Goal: Task Accomplishment & Management: Use online tool/utility

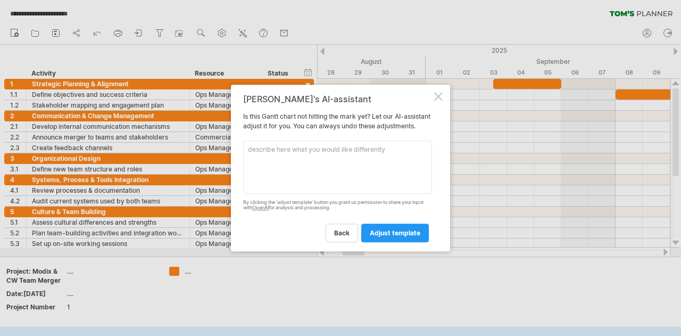
click at [283, 152] on textarea at bounding box center [337, 166] width 189 height 53
type textarea "calculate time per resource"
click at [390, 234] on span "adjust template" at bounding box center [395, 233] width 51 height 8
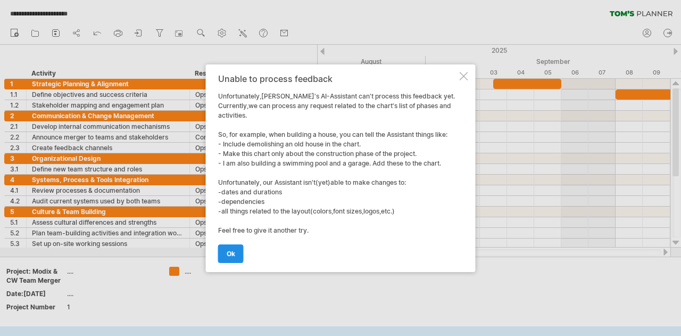
click at [227, 250] on span "ok" at bounding box center [231, 253] width 9 height 8
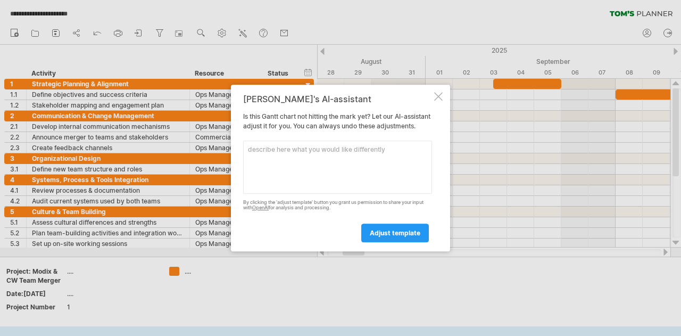
click at [348, 162] on textarea at bounding box center [337, 166] width 189 height 53
type textarea "add costs"
click at [390, 241] on link "adjust template" at bounding box center [395, 232] width 68 height 19
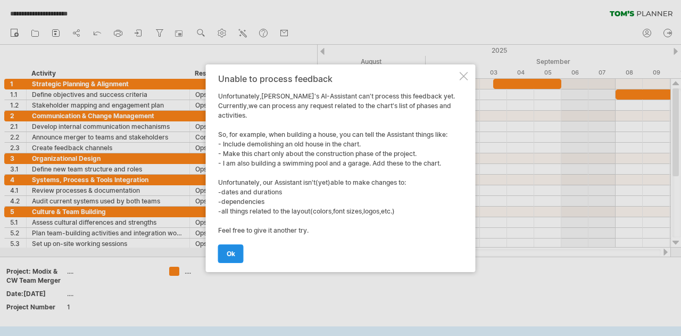
click at [238, 248] on link "ok" at bounding box center [231, 253] width 26 height 19
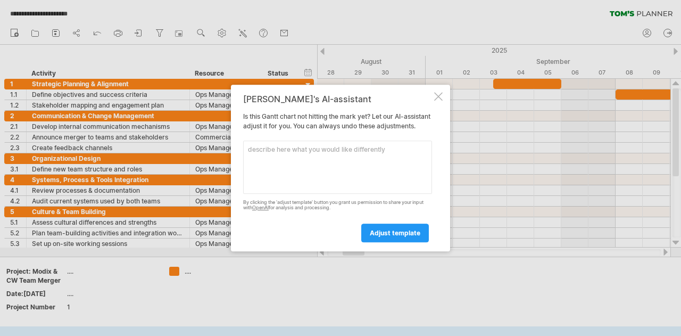
click at [437, 92] on div at bounding box center [438, 96] width 9 height 9
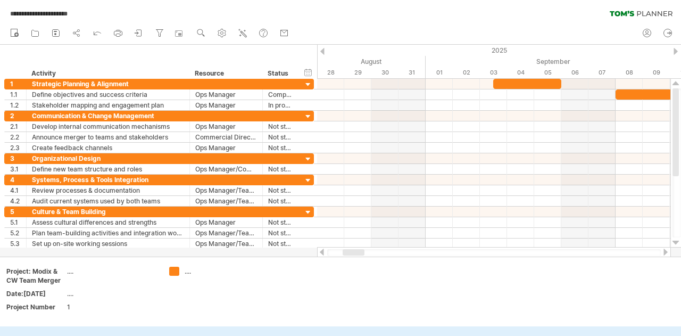
click at [666, 250] on div at bounding box center [665, 251] width 9 height 7
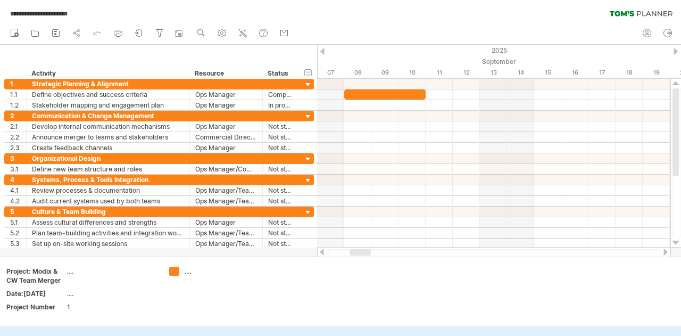
click at [666, 250] on div at bounding box center [665, 251] width 9 height 7
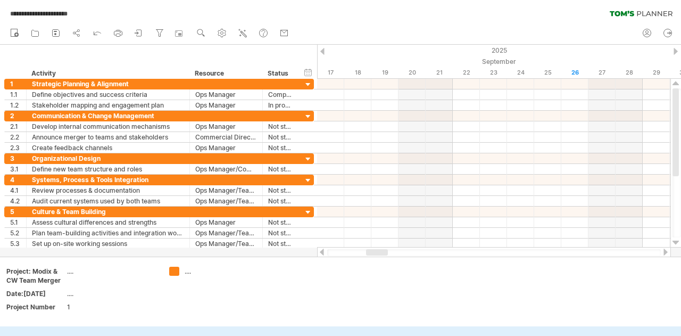
click at [666, 251] on div at bounding box center [665, 251] width 9 height 7
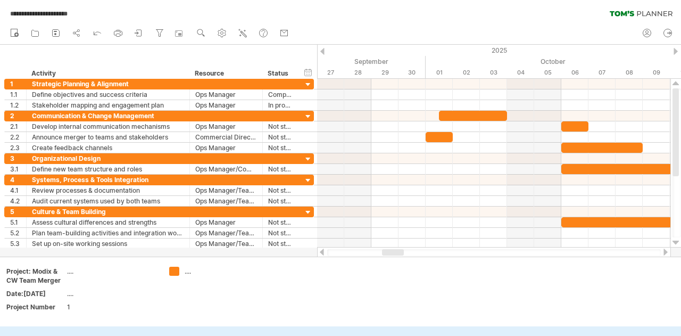
click at [666, 251] on div at bounding box center [665, 251] width 9 height 7
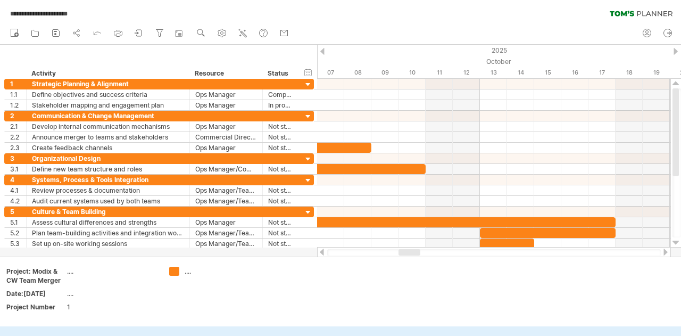
click at [663, 252] on div at bounding box center [665, 251] width 9 height 7
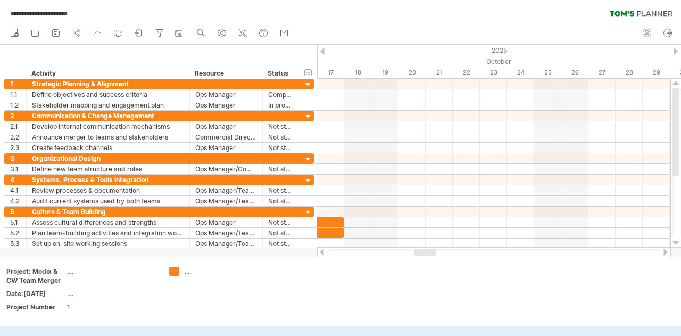
click at [664, 252] on div at bounding box center [665, 251] width 9 height 7
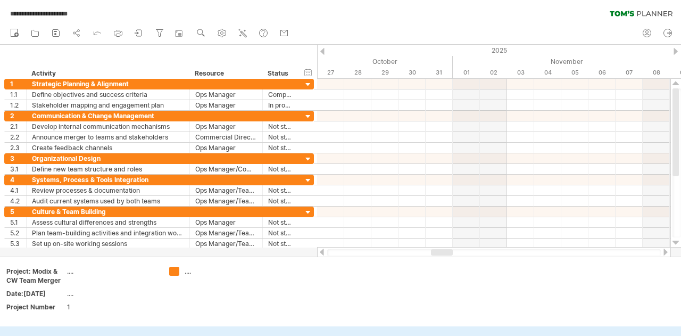
click at [324, 253] on div at bounding box center [321, 251] width 9 height 7
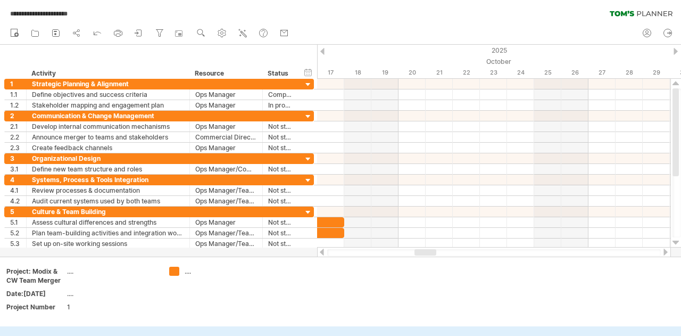
click at [324, 253] on div at bounding box center [321, 251] width 9 height 7
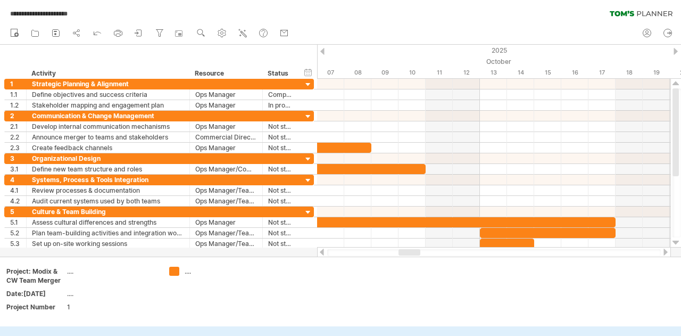
click at [324, 253] on div at bounding box center [321, 251] width 9 height 7
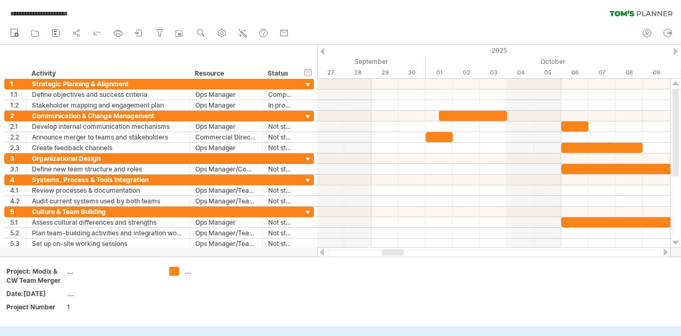
click at [324, 253] on div at bounding box center [321, 251] width 9 height 7
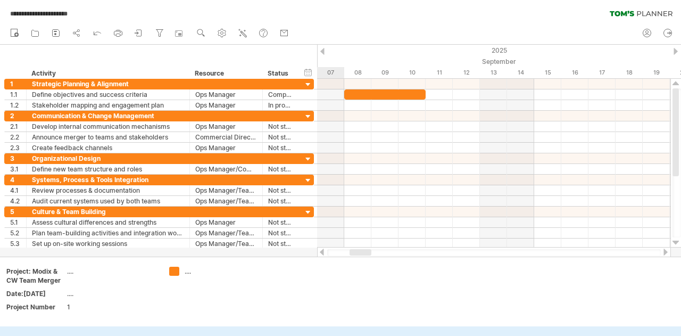
click at [324, 253] on div at bounding box center [321, 251] width 9 height 7
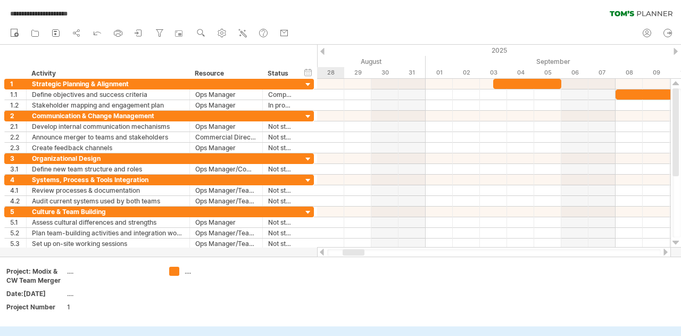
click at [324, 253] on div at bounding box center [321, 251] width 9 height 7
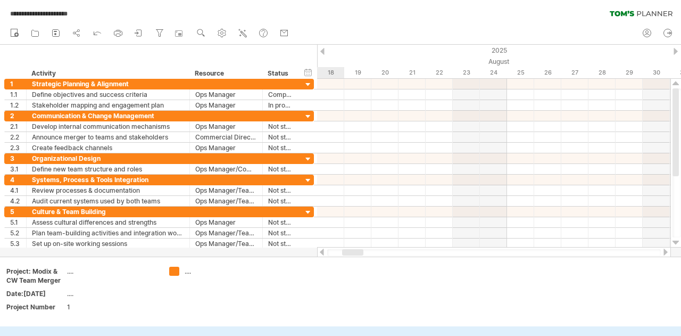
click at [324, 253] on div at bounding box center [321, 251] width 9 height 7
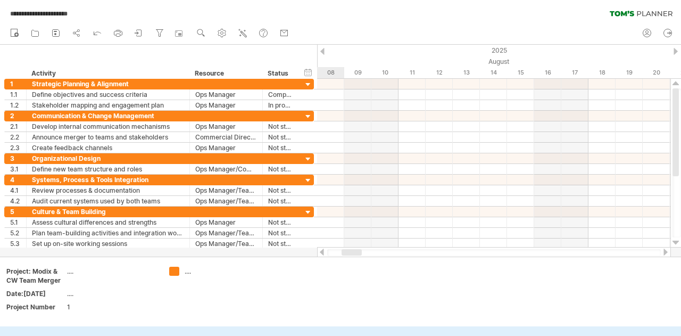
click at [662, 249] on div at bounding box center [665, 251] width 9 height 7
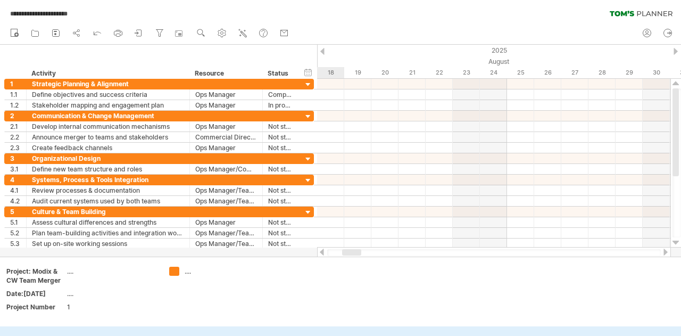
click at [662, 249] on div at bounding box center [665, 251] width 9 height 7
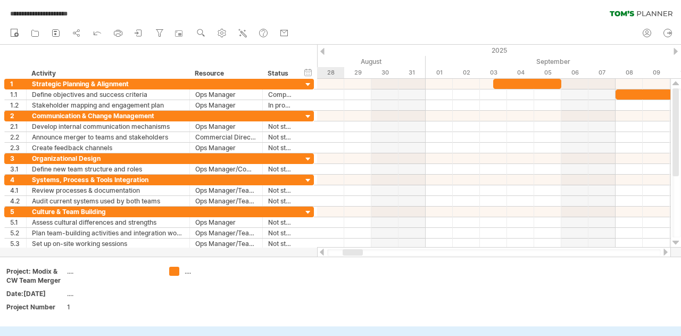
click at [662, 249] on div at bounding box center [665, 251] width 9 height 7
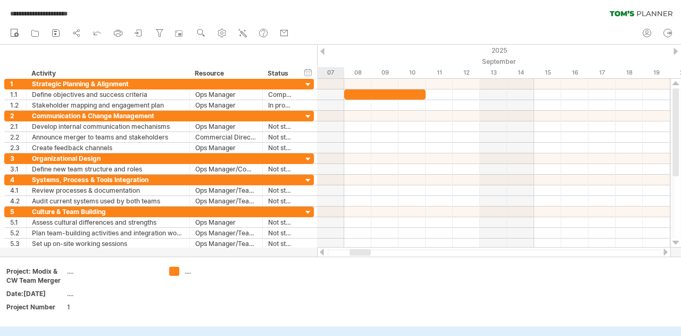
click at [321, 250] on div at bounding box center [321, 251] width 9 height 7
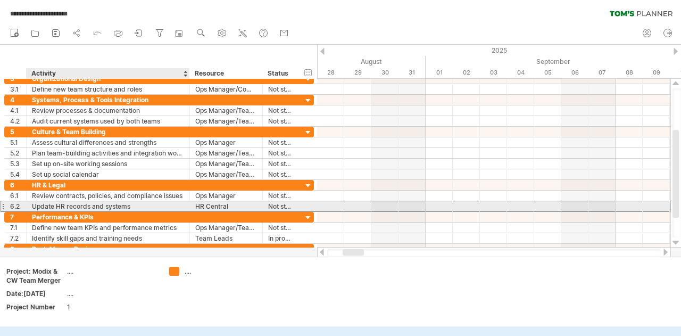
click at [99, 205] on div "Update HR records and systems" at bounding box center [108, 206] width 152 height 10
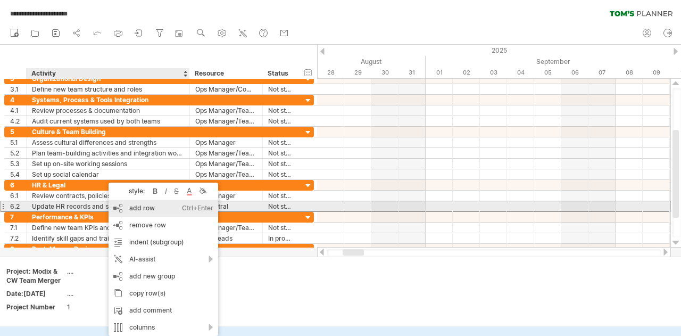
click at [130, 206] on div "add row Ctrl+Enter Cmd+Enter" at bounding box center [163, 207] width 110 height 17
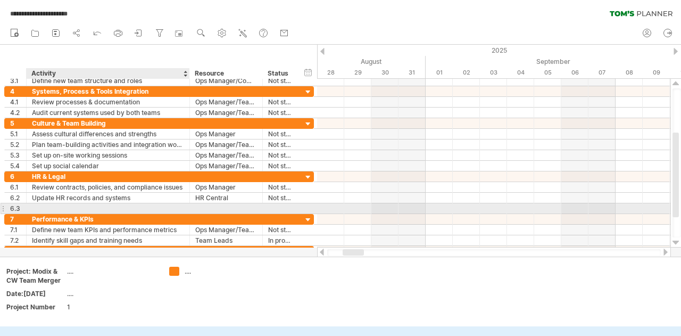
click at [66, 204] on div at bounding box center [108, 208] width 152 height 10
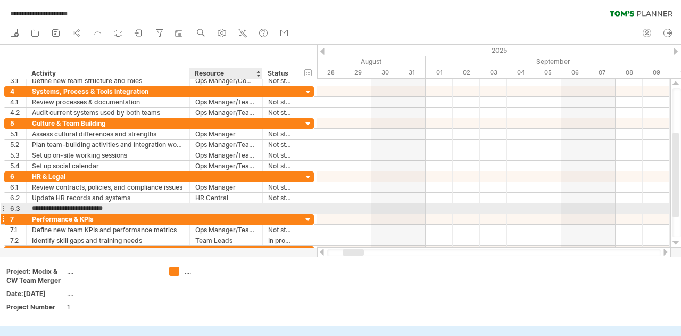
type input "**********"
type input "*****"
type input "*"
type input "**********"
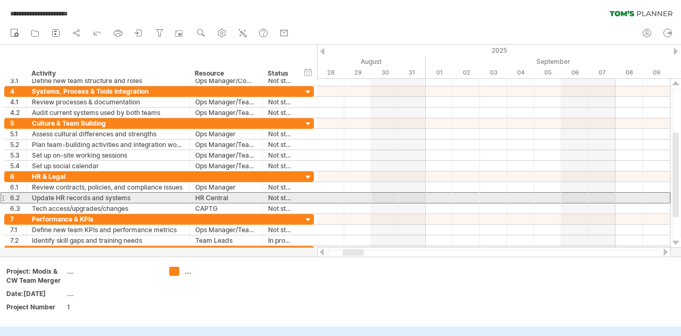
click at [3, 194] on div at bounding box center [3, 197] width 4 height 11
click at [96, 196] on div "Update HR records and systems" at bounding box center [108, 198] width 152 height 10
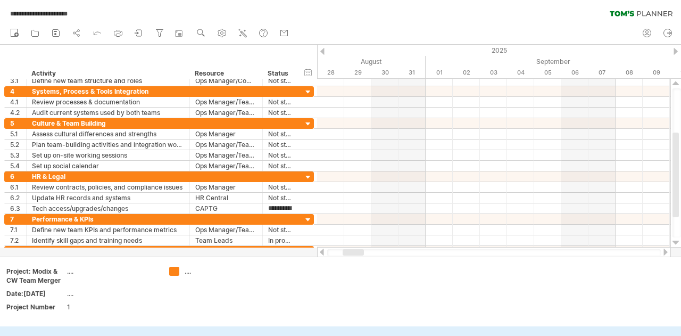
click at [665, 249] on div at bounding box center [665, 251] width 9 height 7
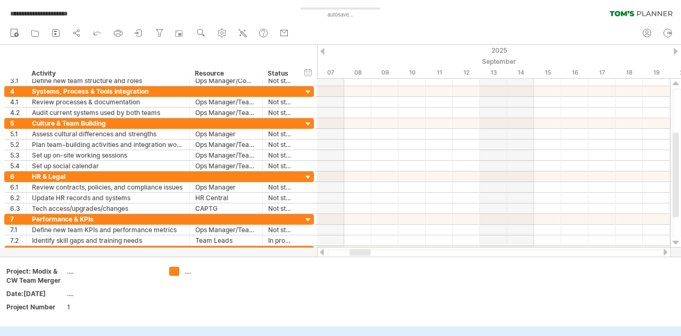
click at [665, 249] on div at bounding box center [665, 251] width 9 height 7
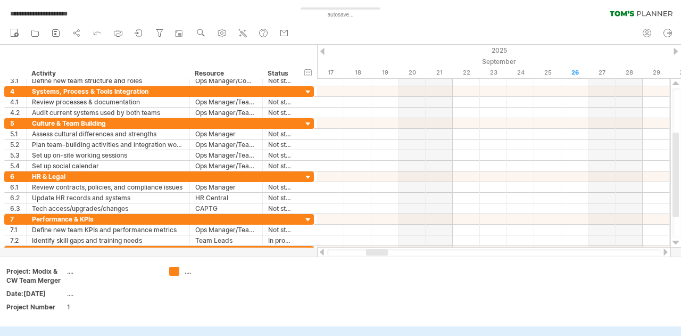
click at [665, 249] on div at bounding box center [665, 251] width 9 height 7
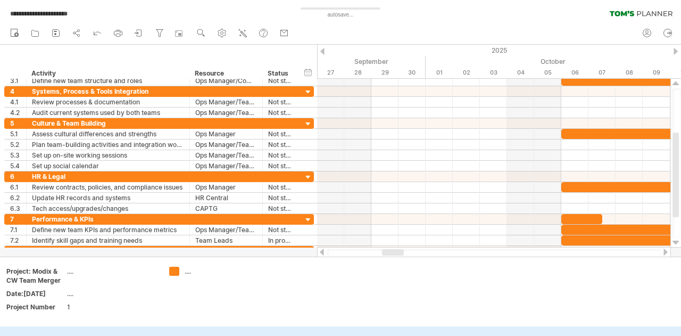
click at [665, 249] on div at bounding box center [665, 251] width 9 height 7
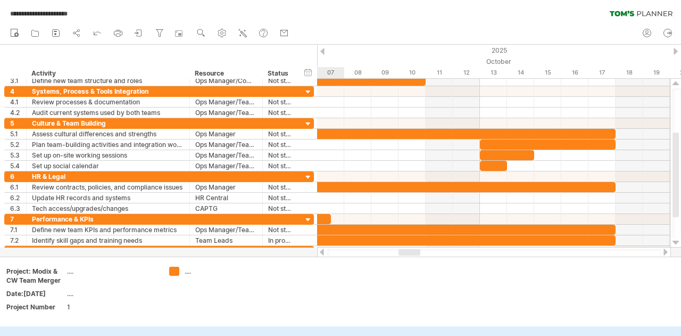
click at [665, 249] on div at bounding box center [665, 251] width 9 height 7
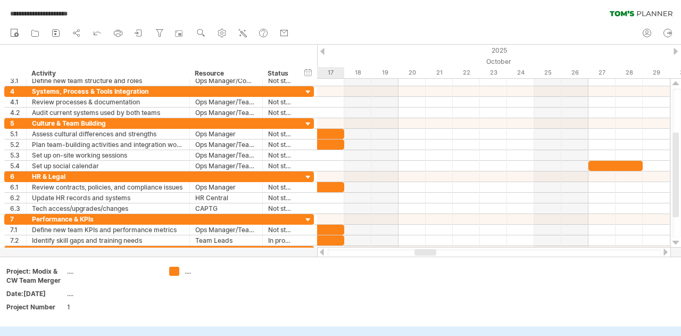
click at [665, 249] on div at bounding box center [665, 251] width 9 height 7
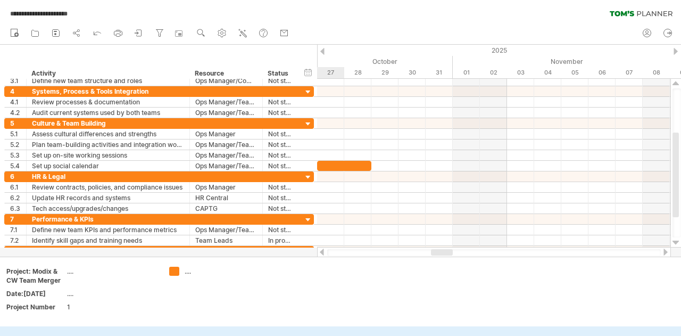
click at [665, 249] on div at bounding box center [665, 251] width 9 height 7
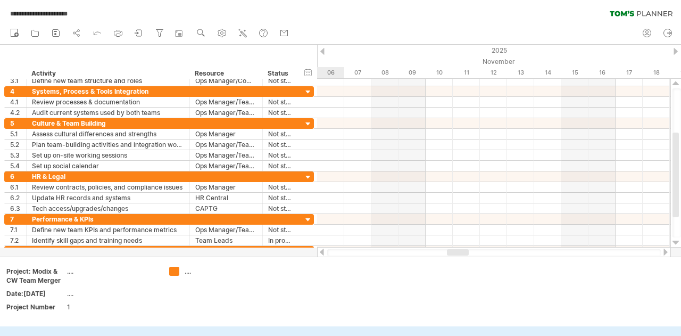
click at [665, 249] on div at bounding box center [665, 251] width 9 height 7
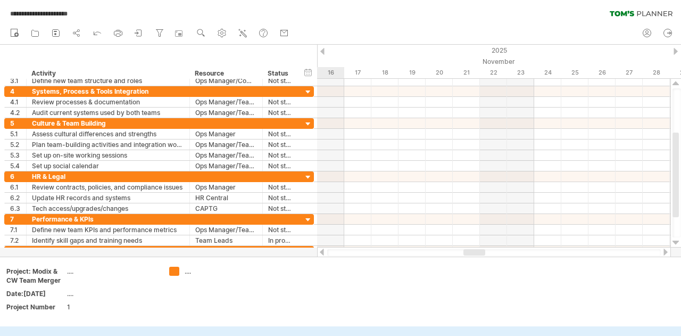
click at [665, 249] on div at bounding box center [665, 251] width 9 height 7
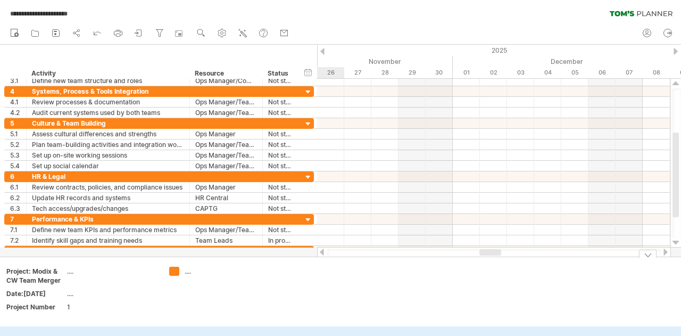
click at [323, 254] on div at bounding box center [321, 251] width 9 height 7
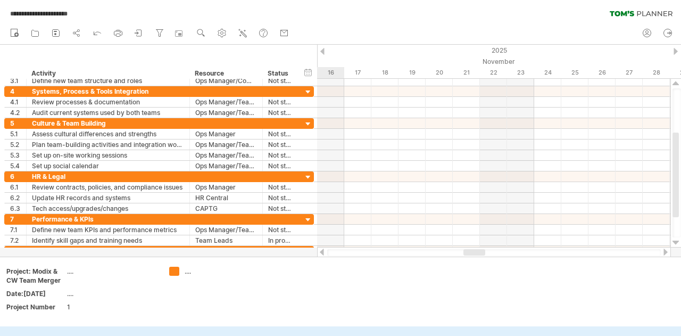
click at [323, 254] on div at bounding box center [321, 251] width 9 height 7
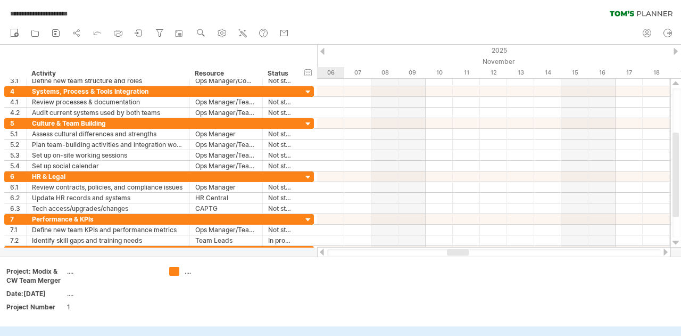
click at [323, 254] on div at bounding box center [321, 251] width 9 height 7
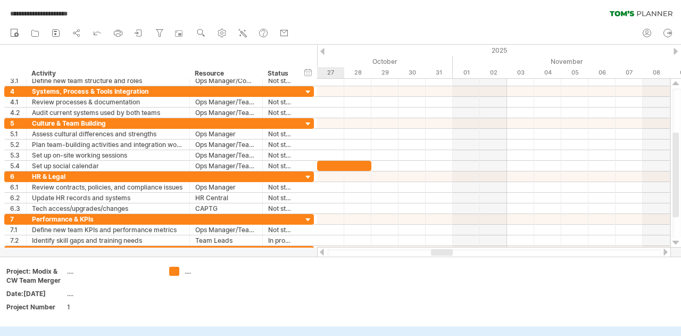
click at [323, 254] on div at bounding box center [321, 251] width 9 height 7
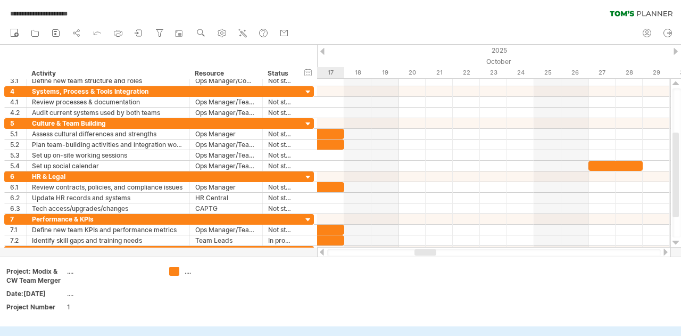
click at [323, 254] on div at bounding box center [321, 251] width 9 height 7
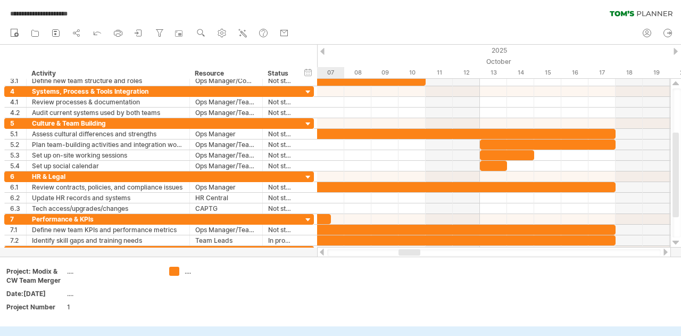
click at [323, 254] on div at bounding box center [321, 251] width 9 height 7
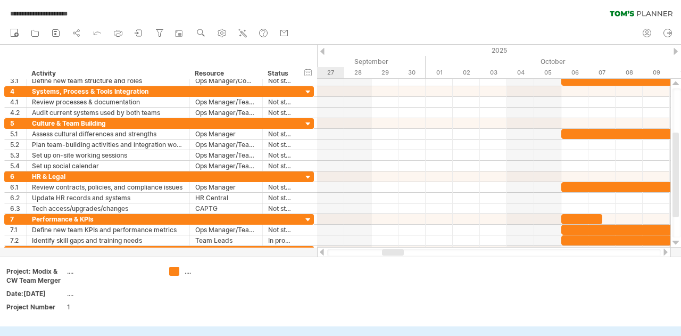
click at [323, 254] on div at bounding box center [321, 251] width 9 height 7
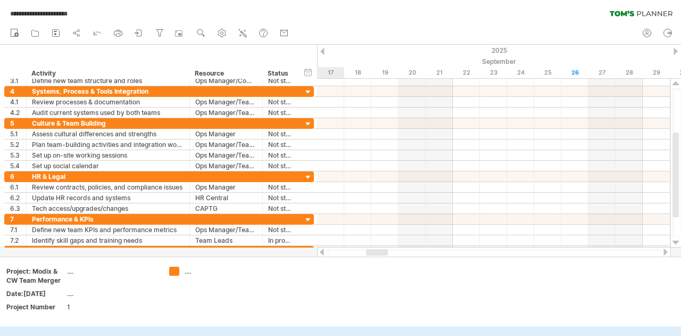
click at [323, 254] on div at bounding box center [321, 251] width 9 height 7
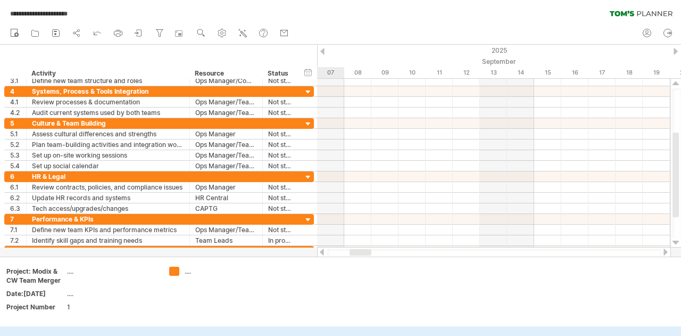
click at [664, 253] on div at bounding box center [665, 251] width 9 height 7
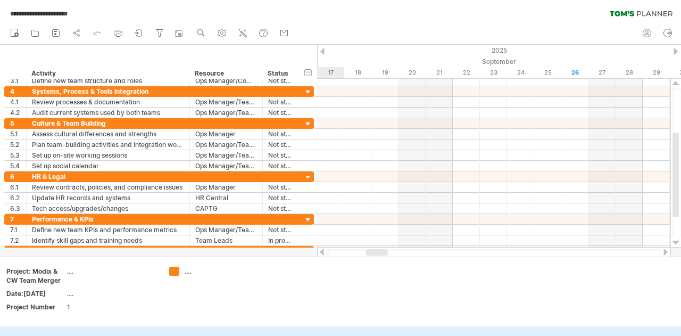
click at [664, 253] on div at bounding box center [665, 251] width 9 height 7
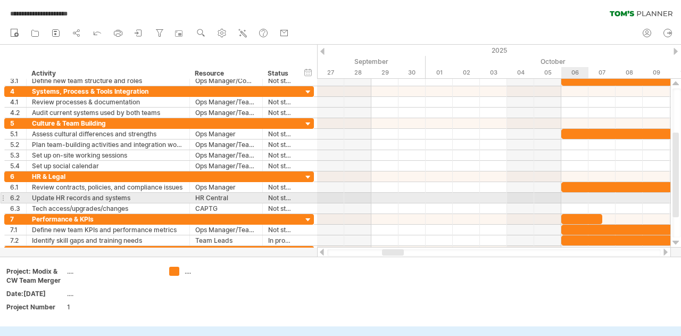
click at [569, 198] on div at bounding box center [493, 198] width 353 height 11
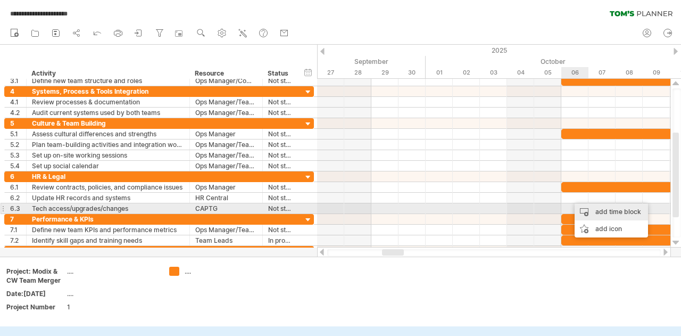
click at [593, 207] on div "add time block" at bounding box center [610, 211] width 73 height 17
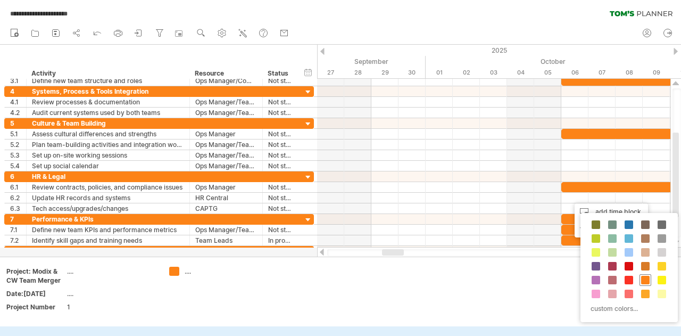
click at [642, 278] on span at bounding box center [645, 279] width 9 height 9
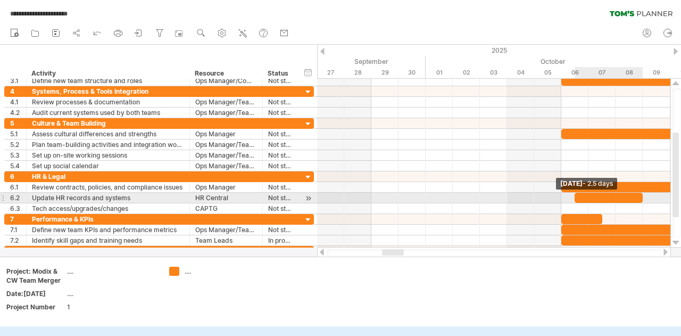
drag, startPoint x: 601, startPoint y: 194, endPoint x: 639, endPoint y: 194, distance: 38.3
click at [639, 194] on div at bounding box center [608, 198] width 68 height 10
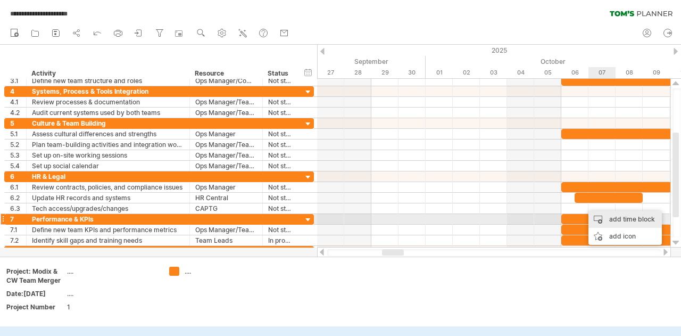
click at [612, 216] on div "add time block" at bounding box center [624, 219] width 73 height 17
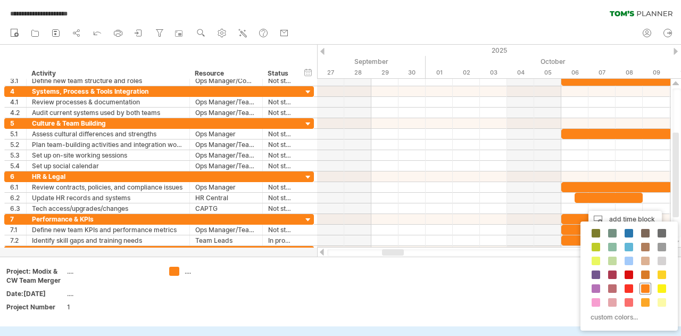
click at [646, 282] on div at bounding box center [645, 288] width 12 height 12
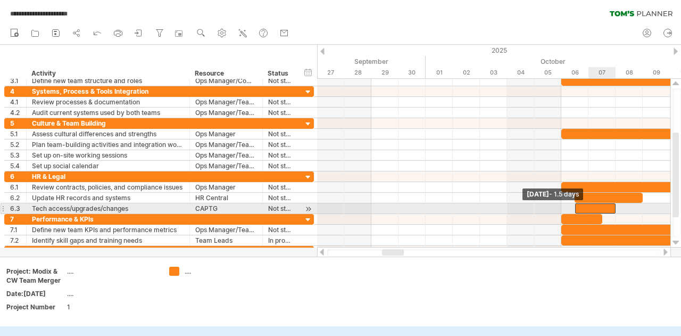
drag, startPoint x: 589, startPoint y: 208, endPoint x: 582, endPoint y: 205, distance: 7.6
click at [582, 205] on div at bounding box center [595, 208] width 41 height 10
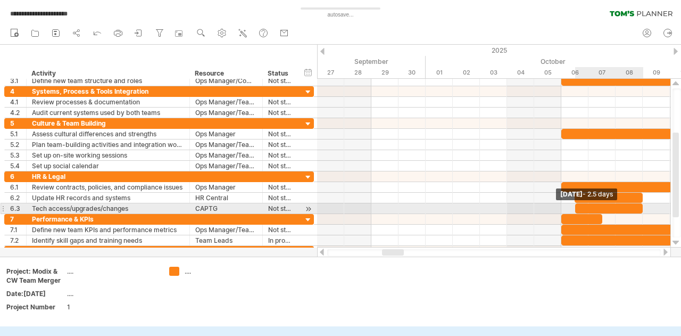
drag, startPoint x: 616, startPoint y: 204, endPoint x: 645, endPoint y: 206, distance: 28.8
click at [645, 206] on div "[DATE] - 2.5 days [DATE] - 1.5 days" at bounding box center [493, 163] width 353 height 169
click at [621, 205] on div at bounding box center [609, 208] width 68 height 10
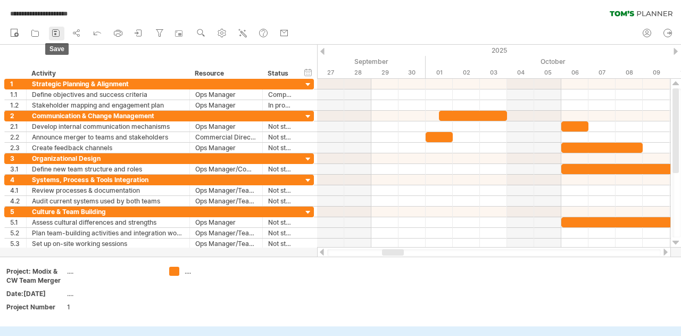
click at [58, 28] on icon at bounding box center [56, 33] width 11 height 11
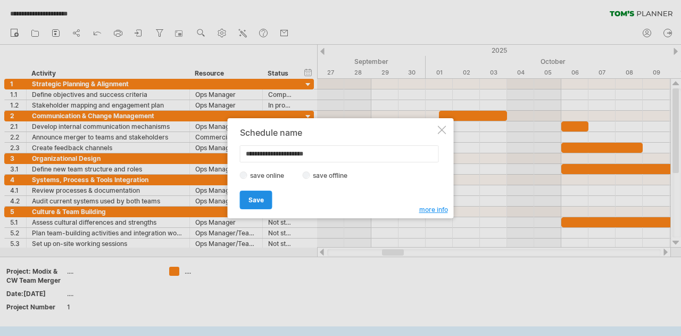
click at [252, 203] on span "Save" at bounding box center [255, 200] width 15 height 8
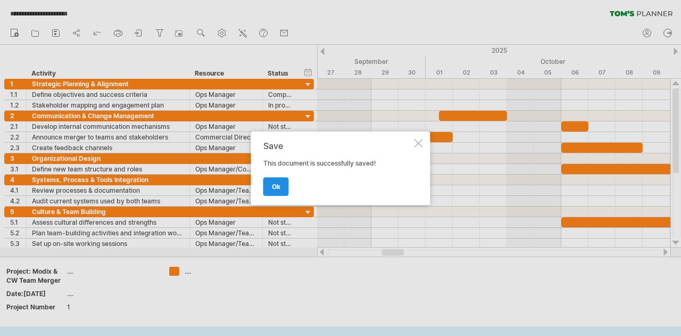
click at [282, 187] on link "ok" at bounding box center [276, 186] width 26 height 19
